Goal: Task Accomplishment & Management: Use online tool/utility

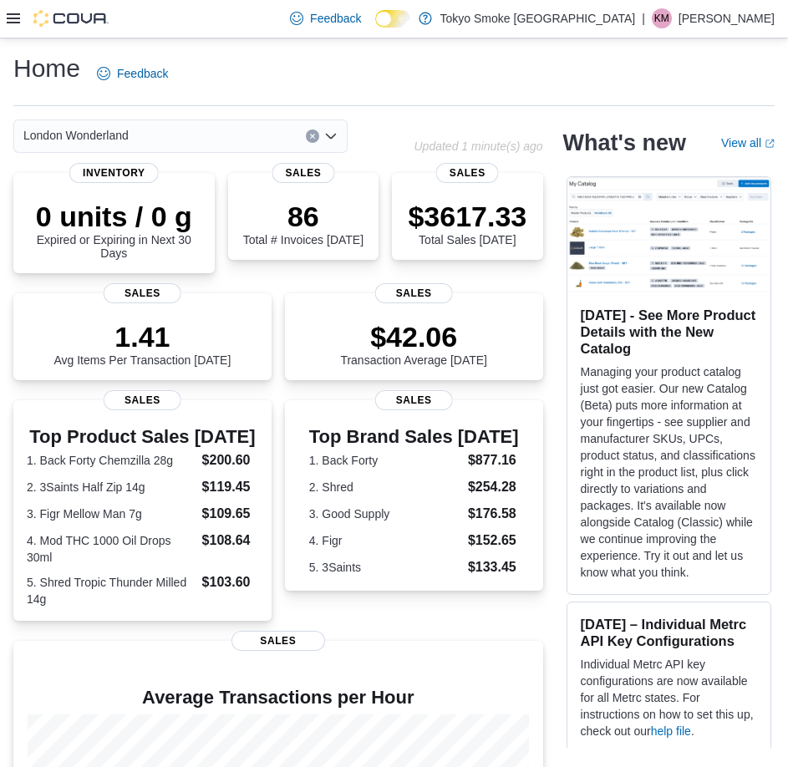
click at [13, 19] on icon at bounding box center [13, 18] width 13 height 10
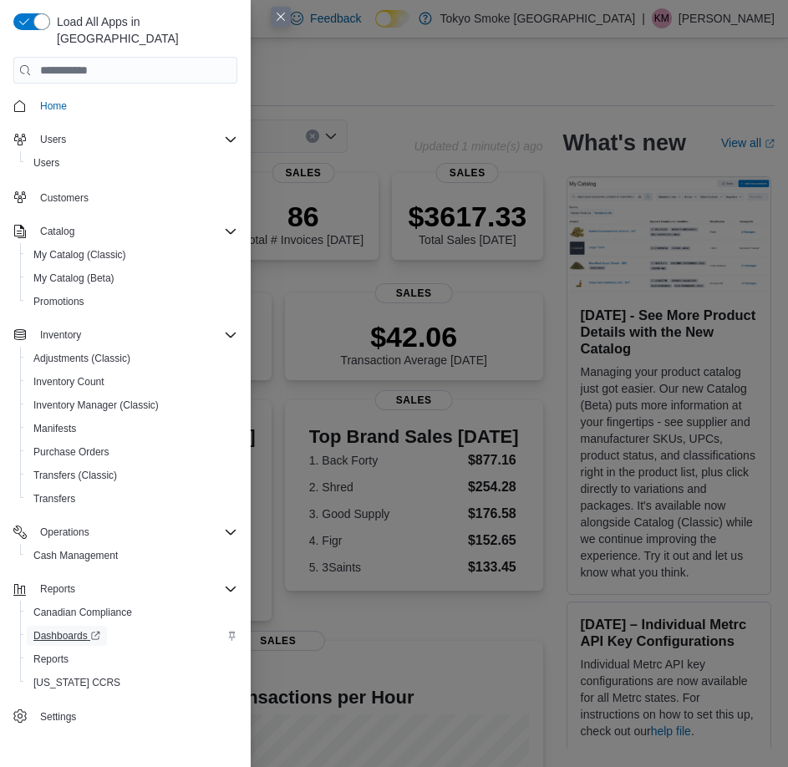
click at [52, 629] on span "Dashboards" at bounding box center [66, 636] width 67 height 20
click at [74, 648] on button "Reports" at bounding box center [132, 659] width 224 height 23
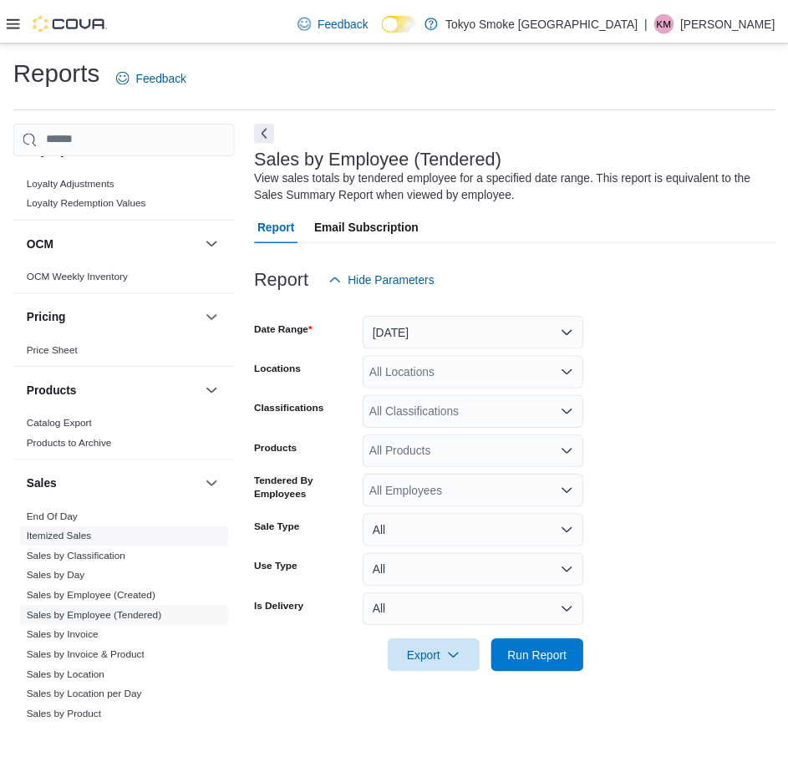
scroll to position [836, 0]
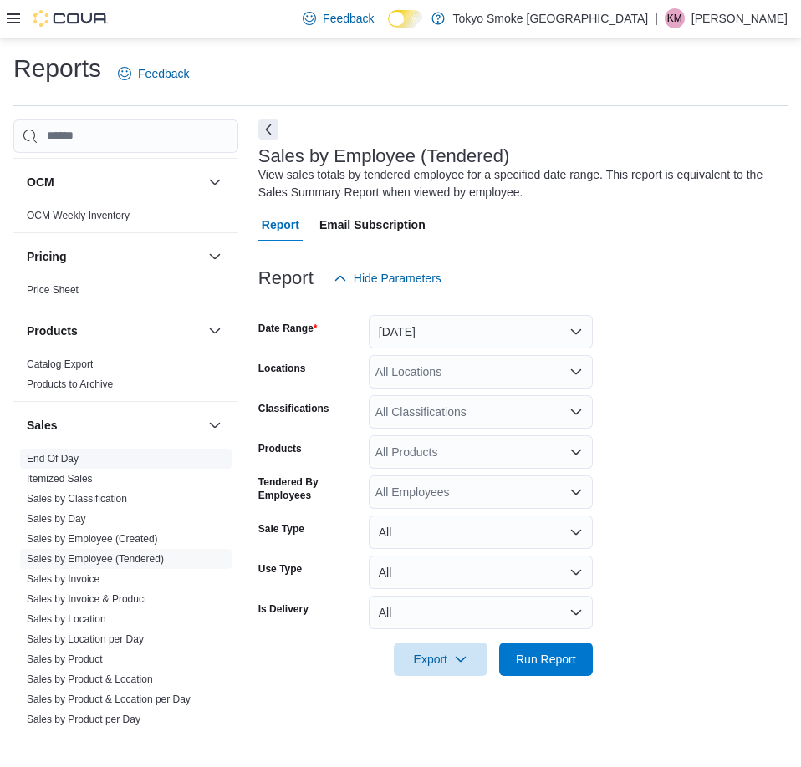
drag, startPoint x: 58, startPoint y: 451, endPoint x: 43, endPoint y: 464, distance: 19.5
click at [13, 22] on icon at bounding box center [13, 18] width 13 height 13
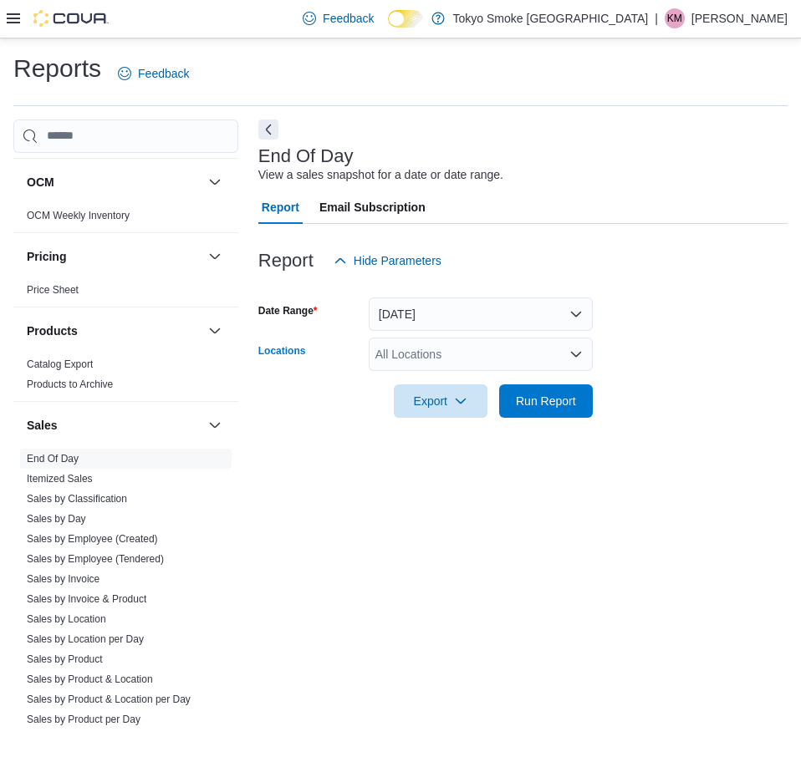
click at [460, 359] on div "All Locations" at bounding box center [481, 354] width 224 height 33
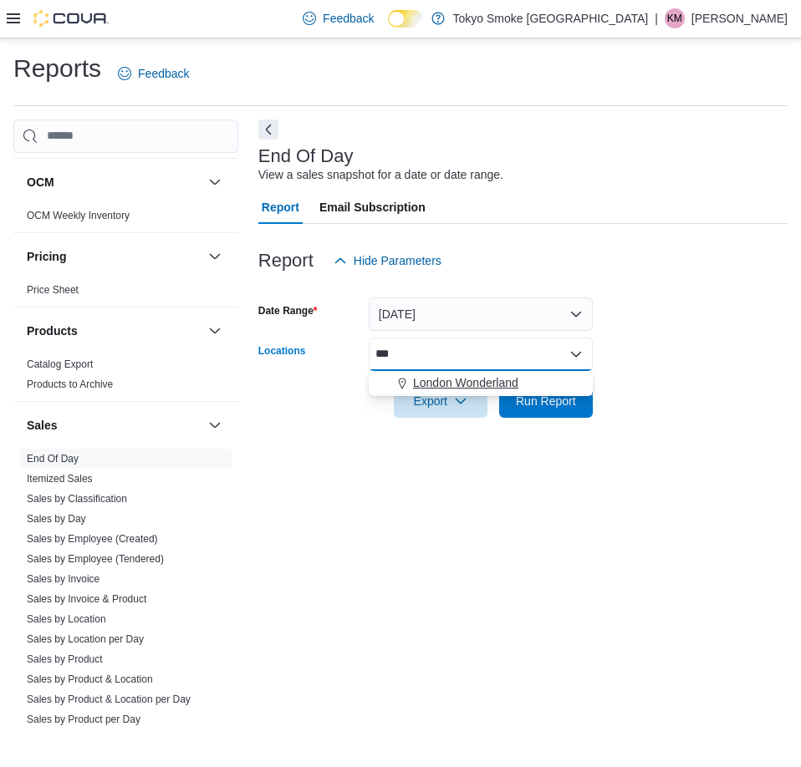
type input "***"
drag, startPoint x: 453, startPoint y: 381, endPoint x: 727, endPoint y: 196, distance: 330.4
click at [456, 381] on span "London Wonderland" at bounding box center [465, 383] width 105 height 17
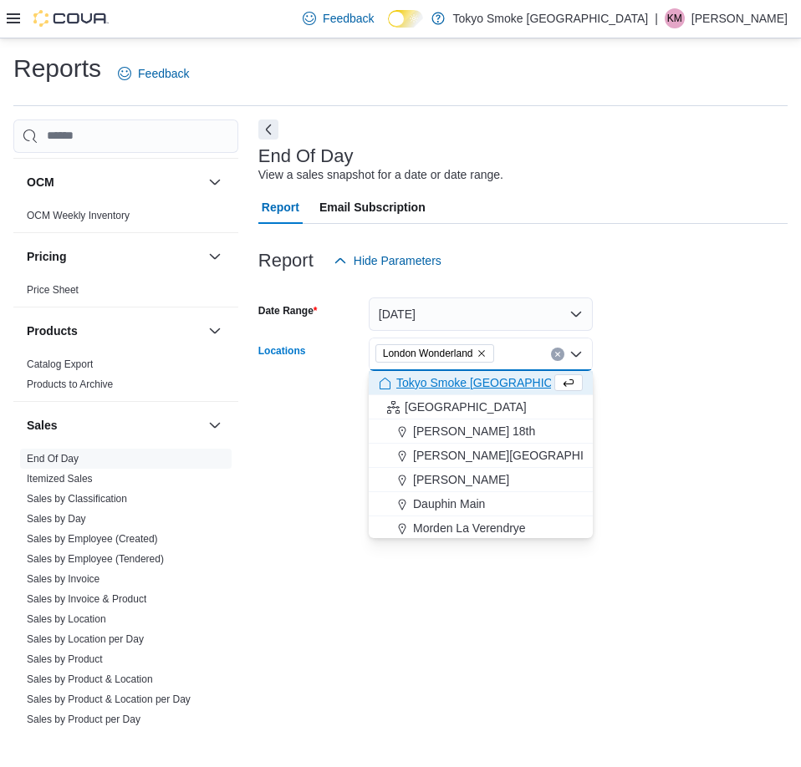
click at [727, 196] on div "Report Email Subscription" at bounding box center [522, 207] width 529 height 33
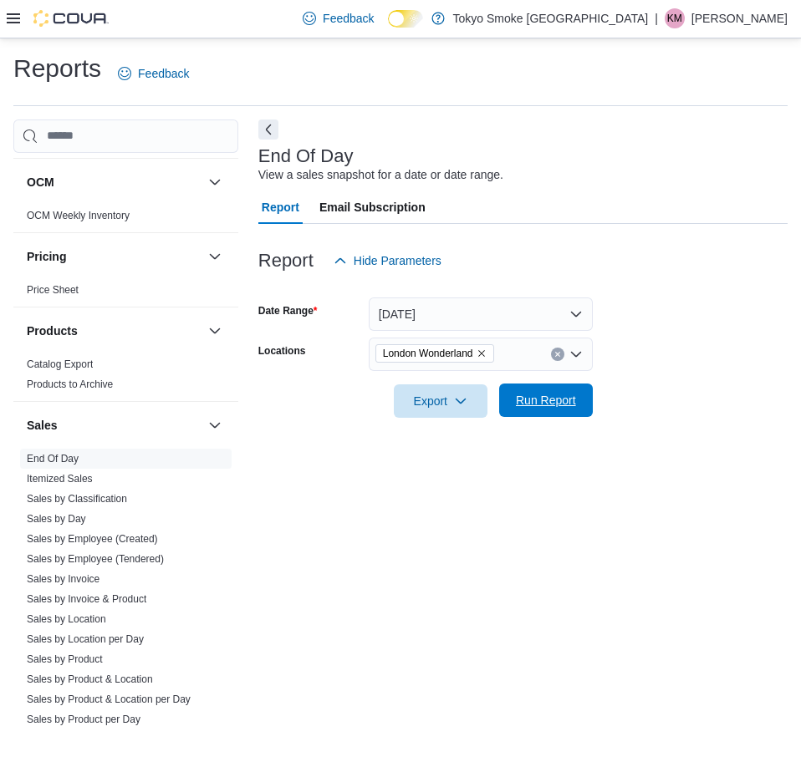
click at [553, 396] on span "Run Report" at bounding box center [546, 400] width 60 height 17
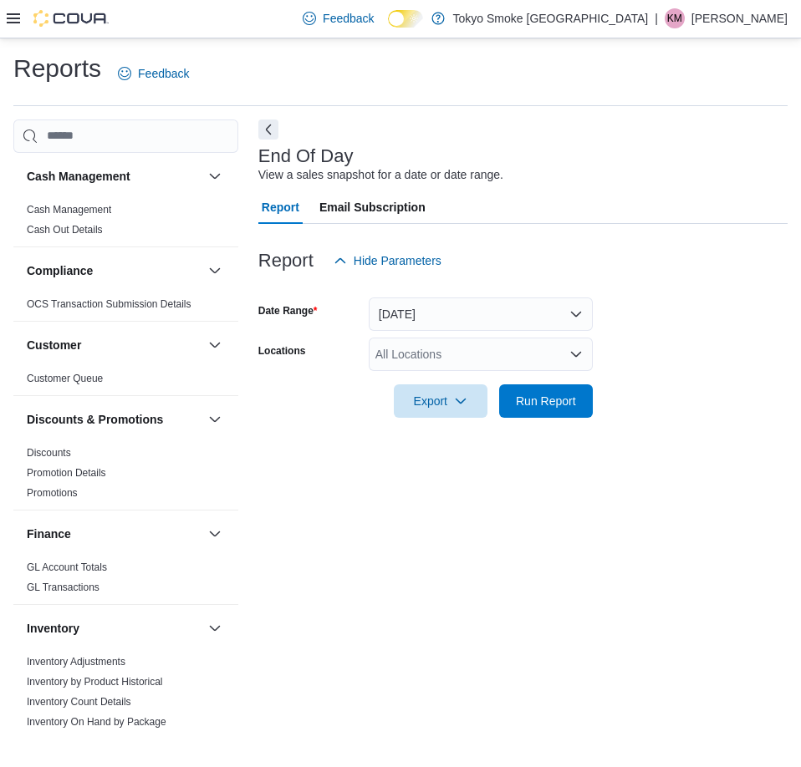
click at [456, 359] on div "All Locations" at bounding box center [481, 354] width 224 height 33
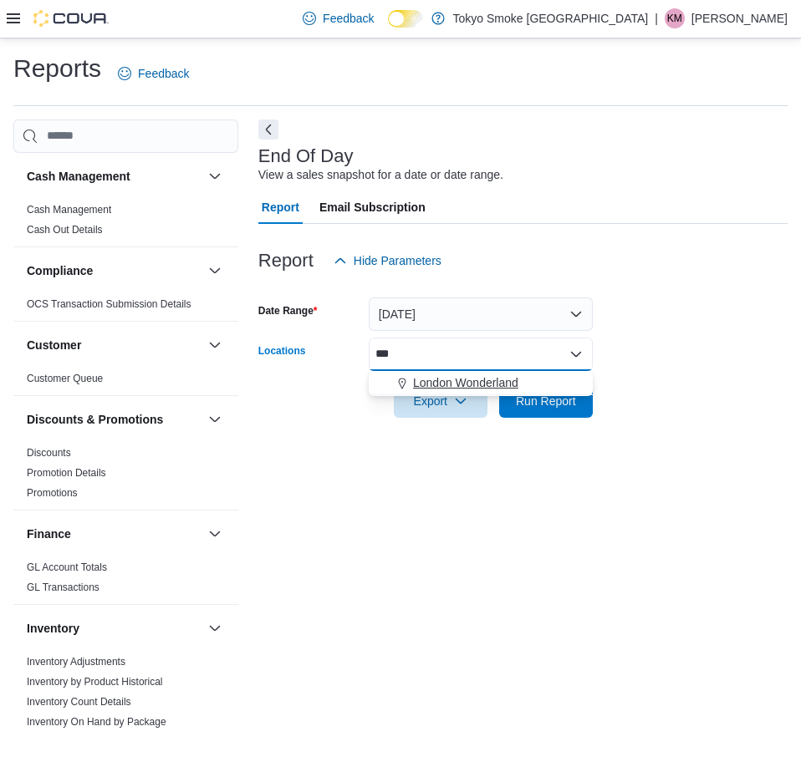
type input "***"
click at [462, 387] on span "London Wonderland" at bounding box center [465, 383] width 105 height 17
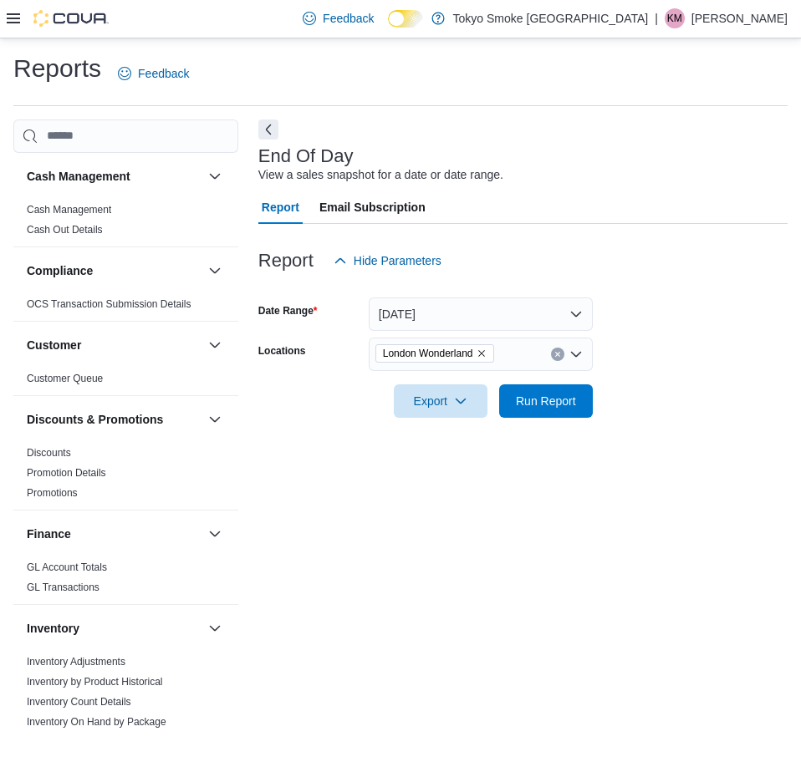
click at [688, 420] on div at bounding box center [522, 428] width 529 height 20
click at [565, 378] on div at bounding box center [522, 377] width 529 height 13
click at [603, 431] on div at bounding box center [522, 428] width 529 height 20
click at [579, 383] on div at bounding box center [522, 377] width 529 height 13
click at [569, 387] on span "Run Report" at bounding box center [546, 400] width 74 height 33
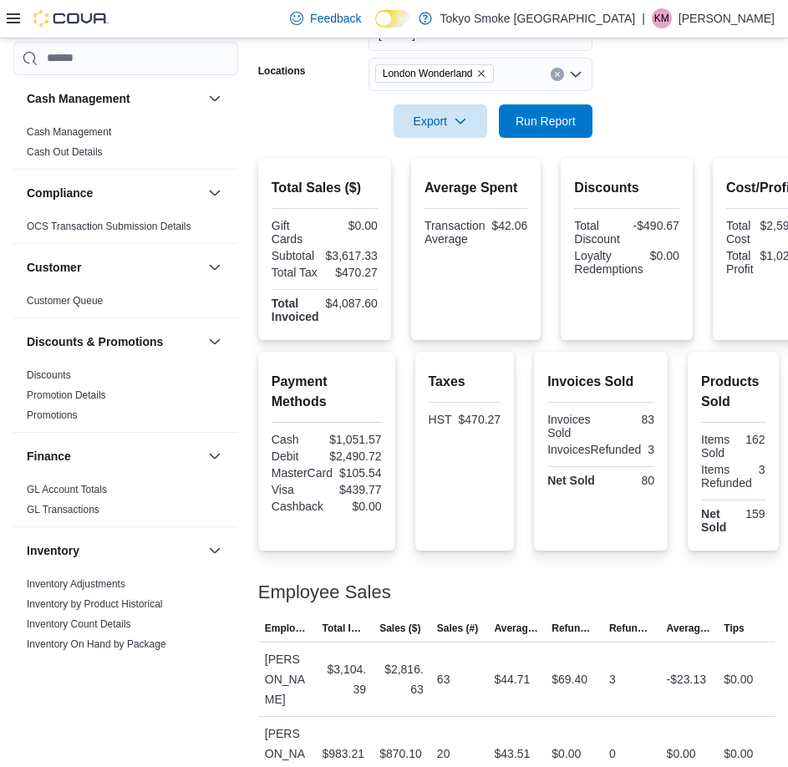
scroll to position [298, 0]
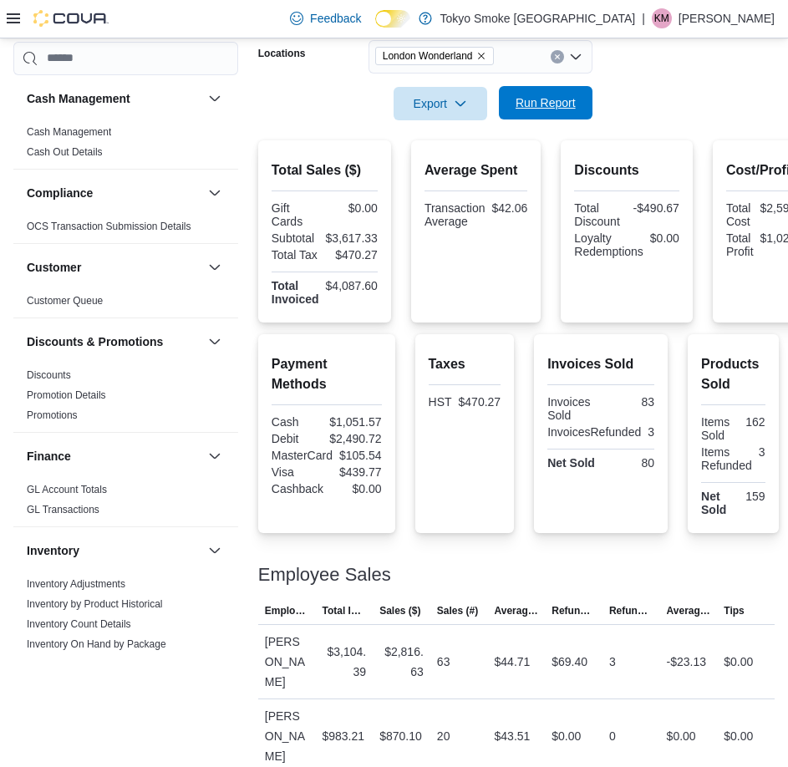
click at [534, 108] on span "Run Report" at bounding box center [546, 102] width 60 height 17
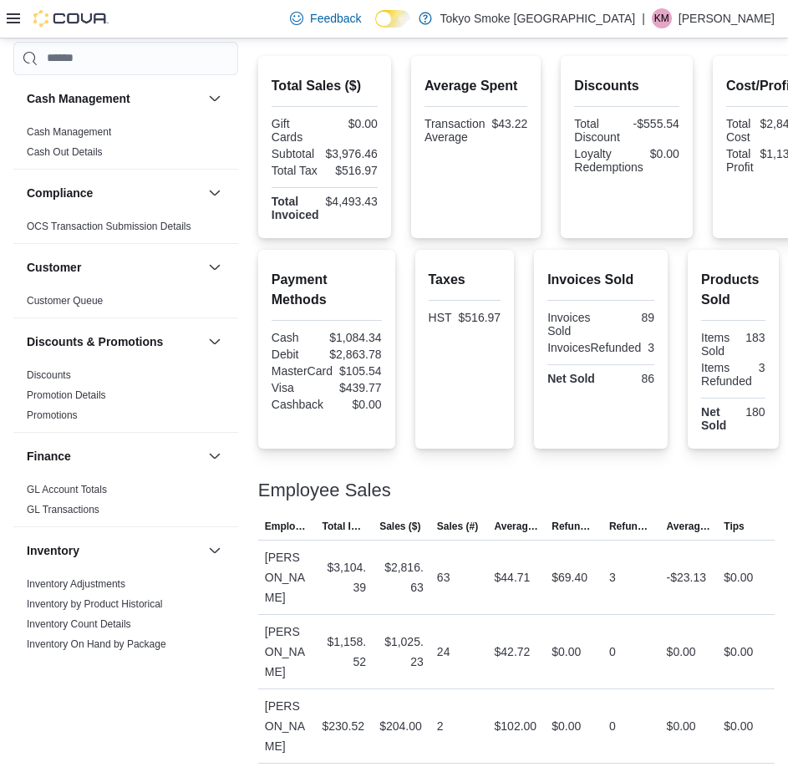
scroll to position [392, 0]
